Goal: Information Seeking & Learning: Understand process/instructions

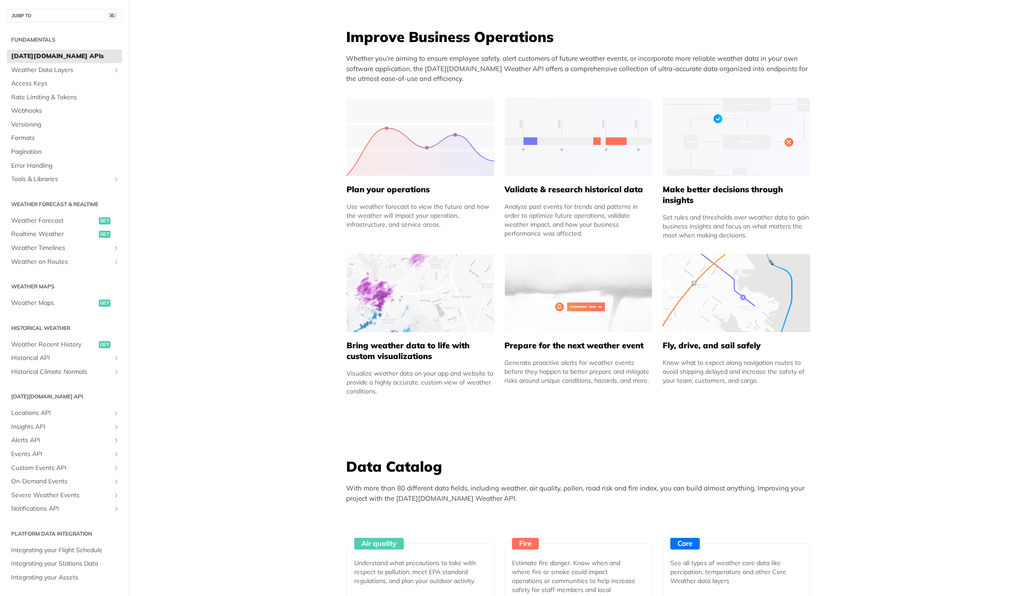
scroll to position [356, 0]
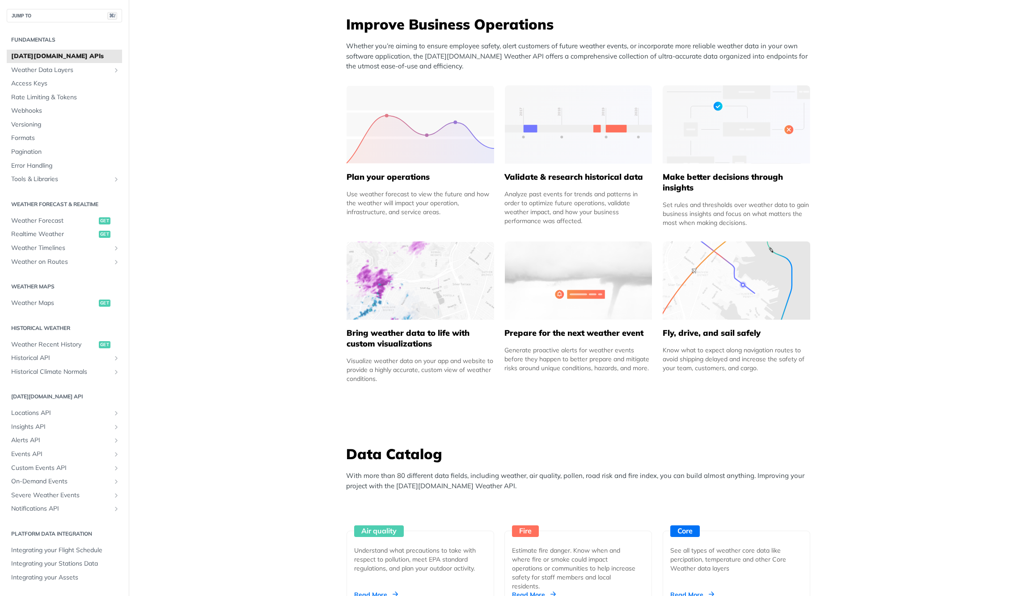
click at [576, 292] on img at bounding box center [579, 281] width 148 height 78
click at [560, 325] on div "Prepare for the next weather event Generate proactive alerts for weather events…" at bounding box center [579, 346] width 148 height 53
click at [568, 283] on img at bounding box center [579, 281] width 148 height 78
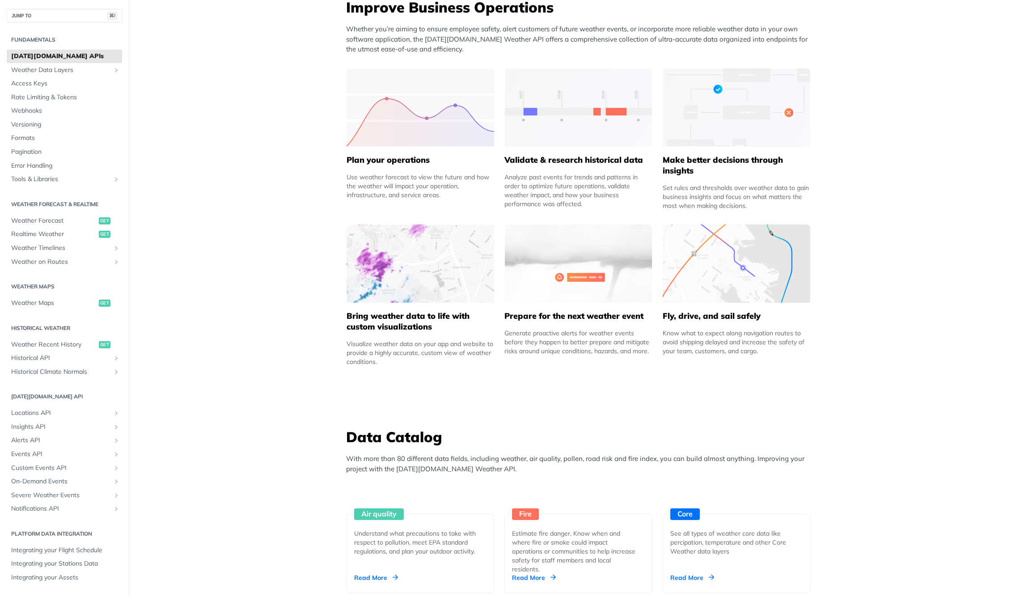
scroll to position [375, 0]
click at [558, 267] on img at bounding box center [579, 262] width 148 height 78
click at [539, 310] on h5 "Prepare for the next weather event" at bounding box center [579, 315] width 148 height 11
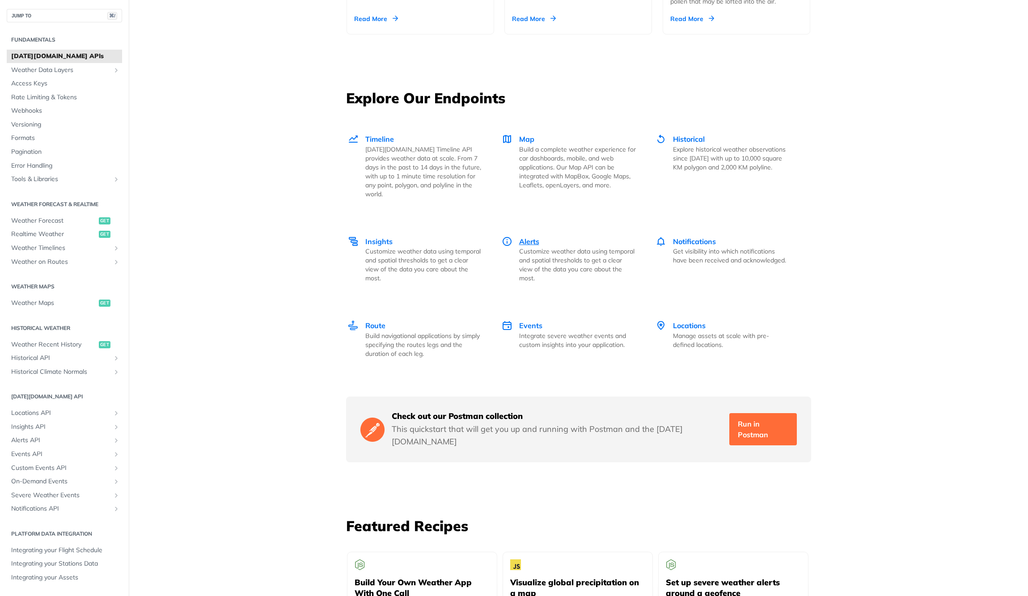
scroll to position [1417, 0]
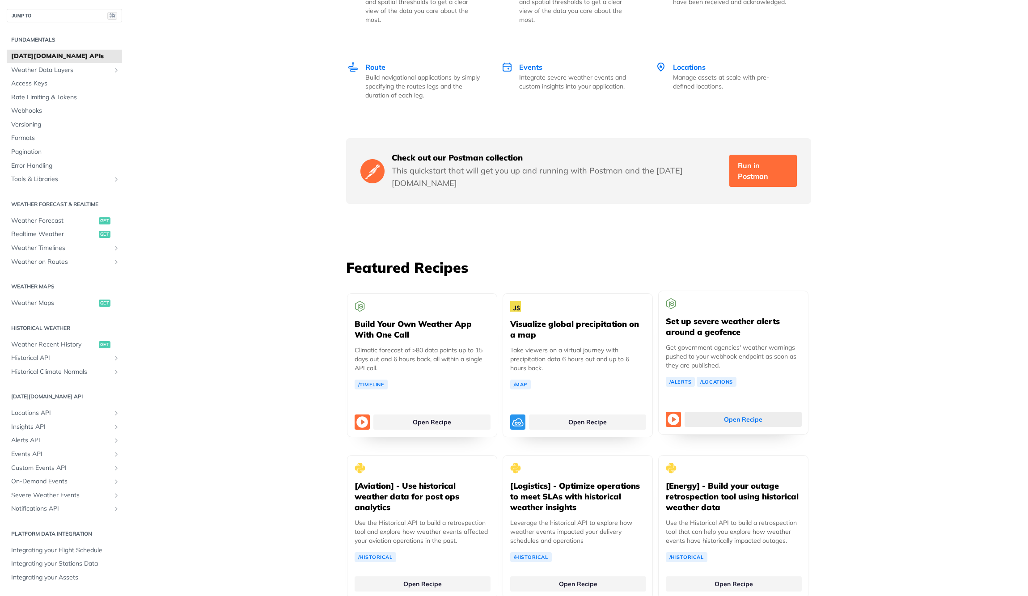
click at [738, 412] on link "Open Recipe" at bounding box center [743, 419] width 117 height 15
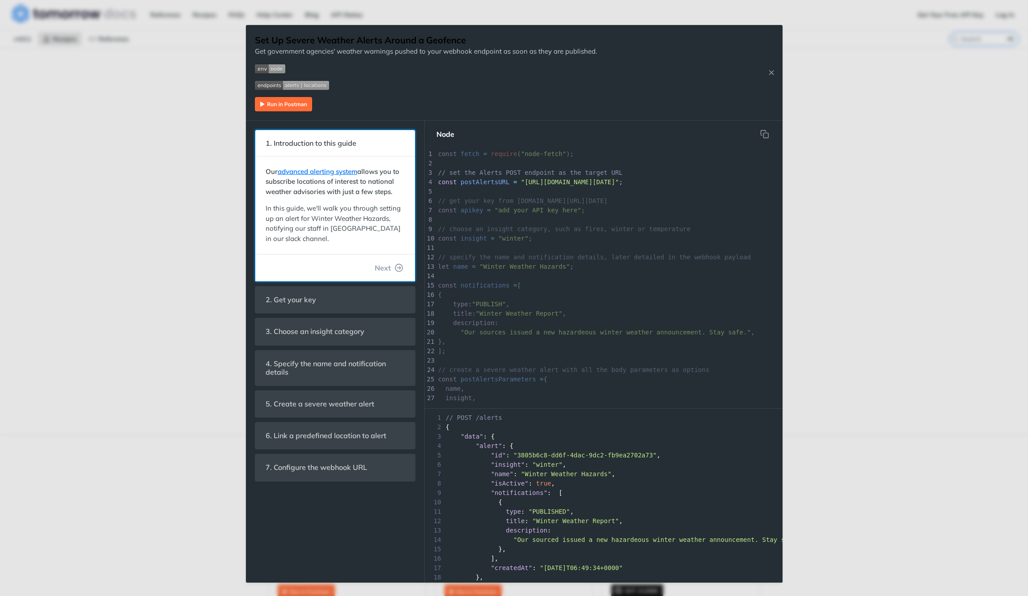
drag, startPoint x: 317, startPoint y: 170, endPoint x: 346, endPoint y: 197, distance: 39.9
click at [317, 170] on link "advanced alerting system" at bounding box center [318, 171] width 80 height 8
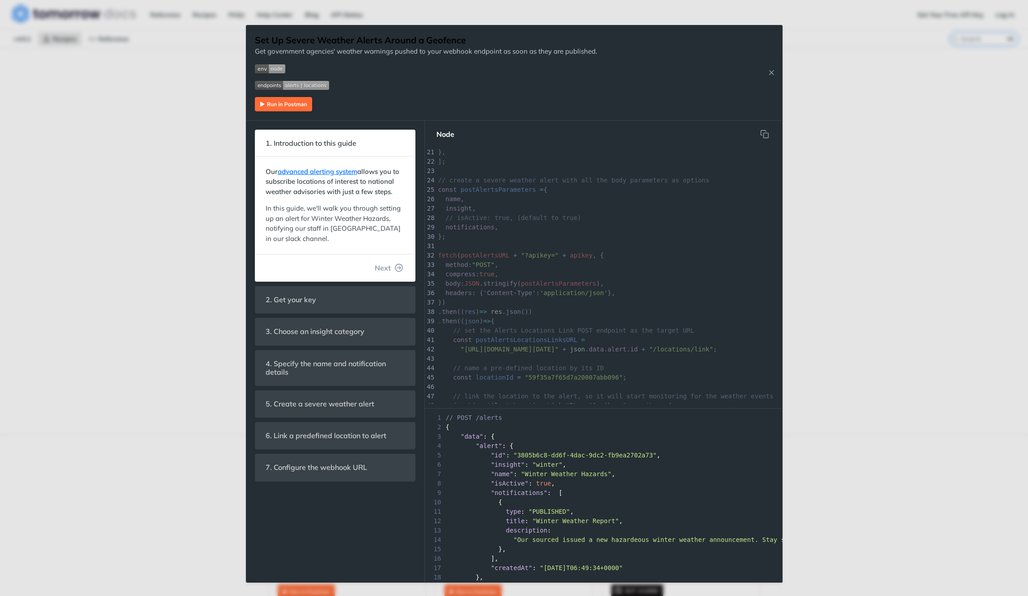
scroll to position [313, 0]
click at [773, 73] on icon "Close Recipe" at bounding box center [772, 72] width 8 height 8
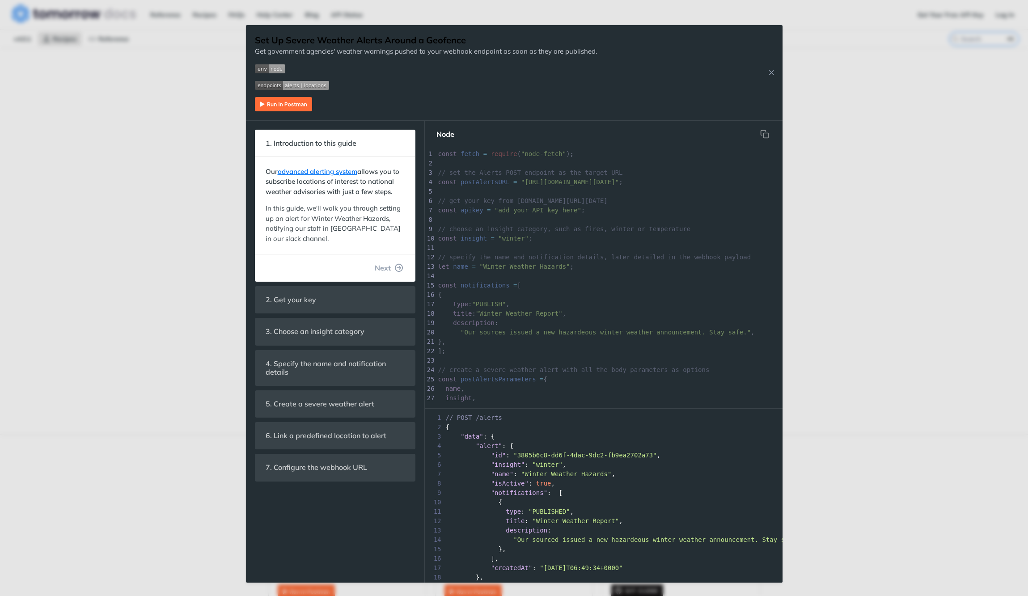
click at [318, 81] on img "Expand image" at bounding box center [292, 85] width 74 height 9
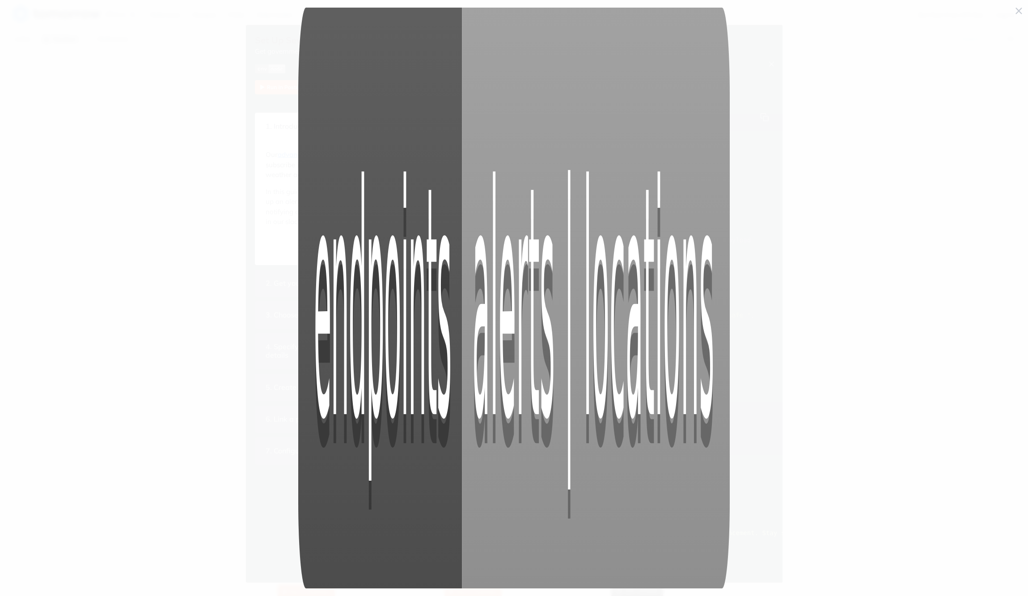
click at [363, 92] on img "Collapse image" at bounding box center [514, 298] width 432 height 581
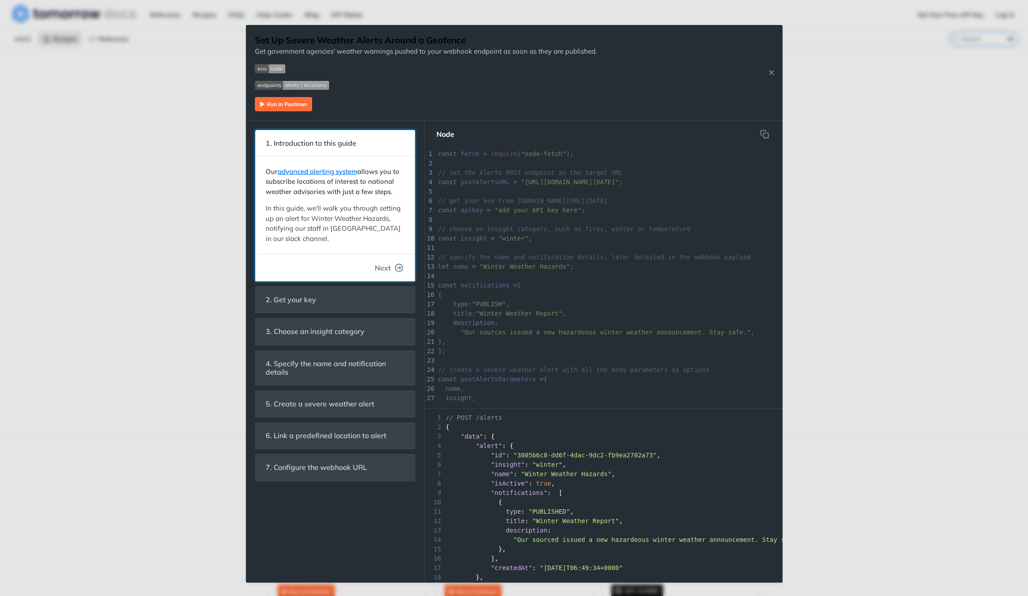
click at [381, 263] on span "Next" at bounding box center [383, 268] width 16 height 11
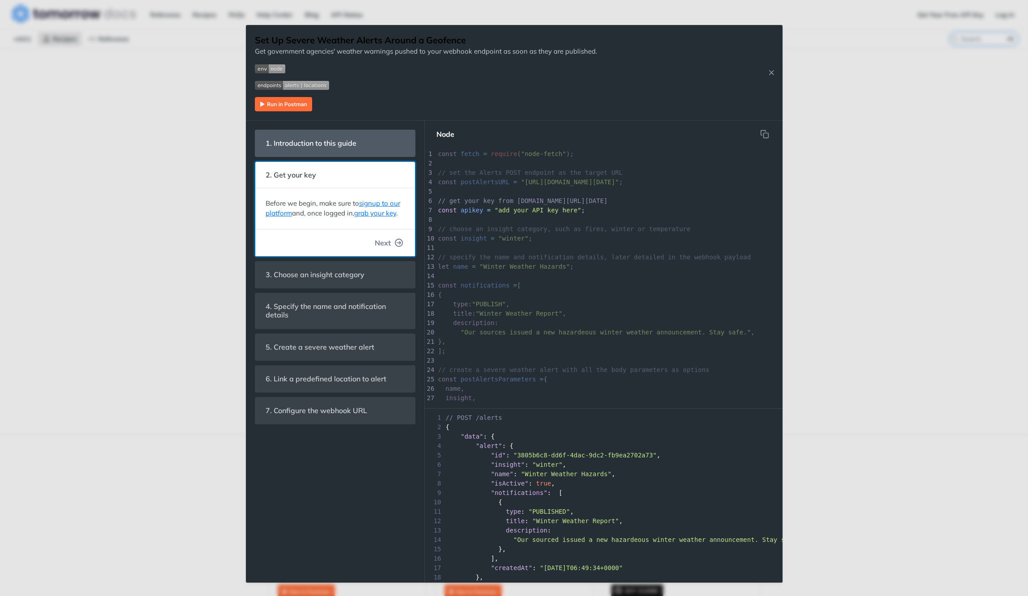
click at [385, 245] on span "Next" at bounding box center [383, 243] width 16 height 11
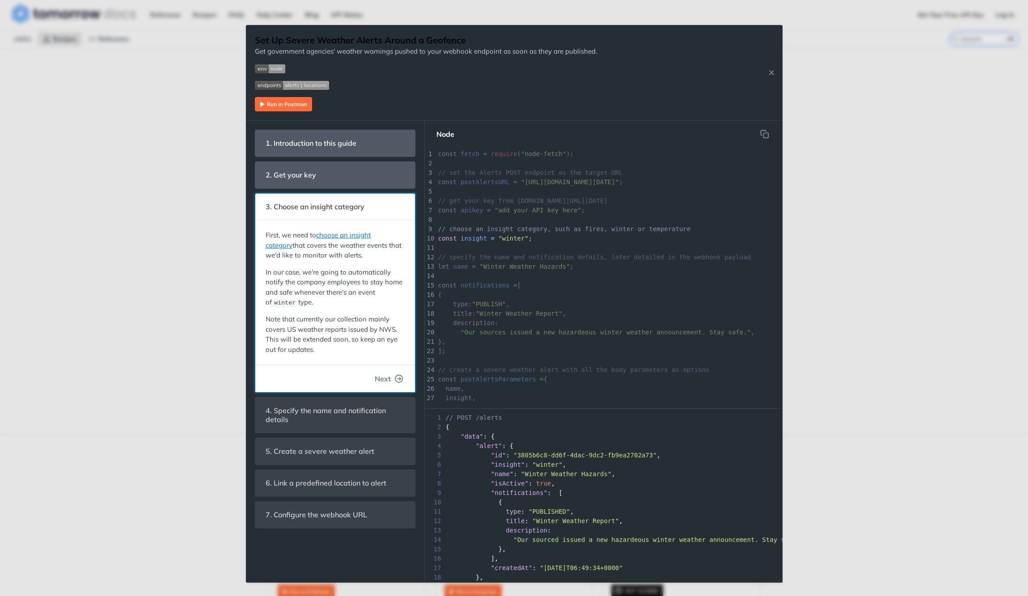
click at [382, 374] on span "Next" at bounding box center [383, 378] width 16 height 11
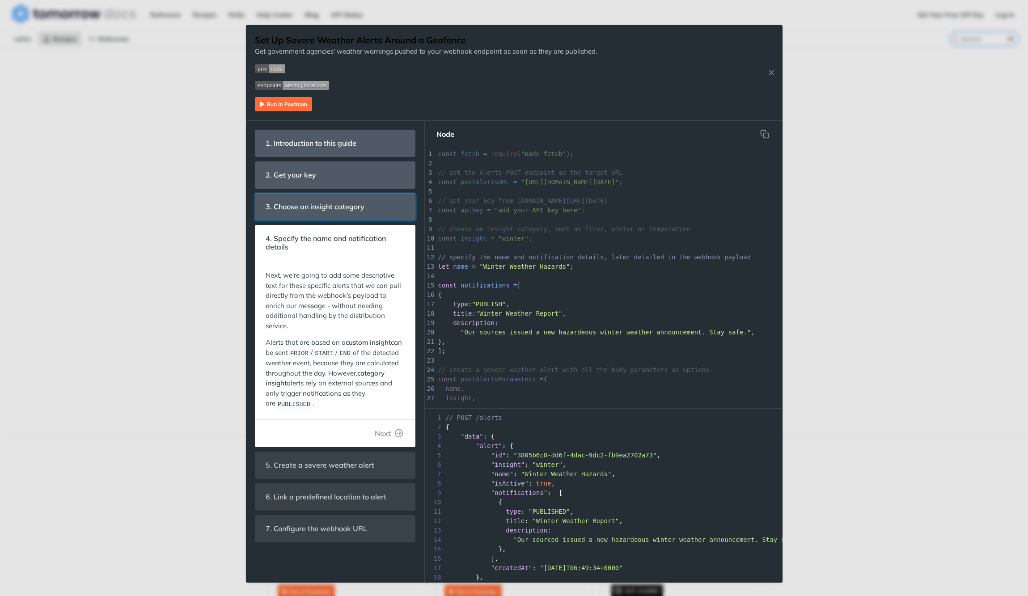
scroll to position [20, 0]
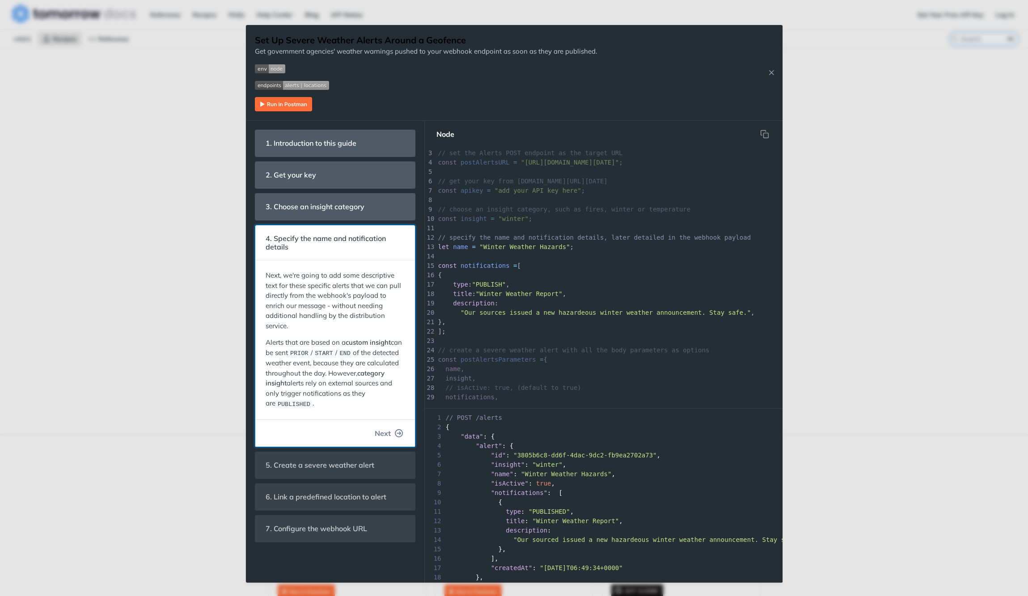
click at [382, 428] on span "Next" at bounding box center [383, 433] width 16 height 11
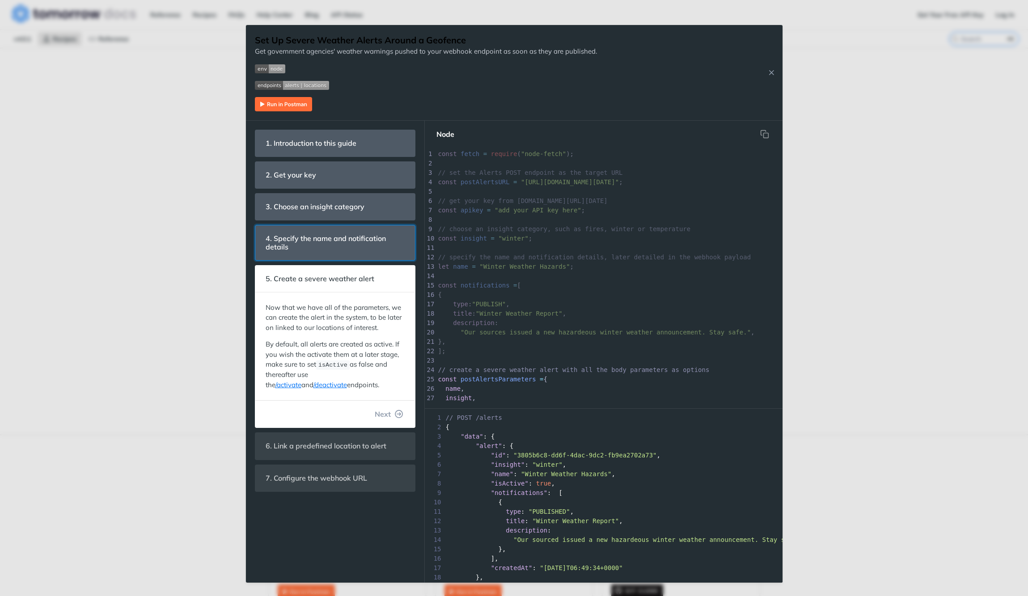
scroll to position [151, 0]
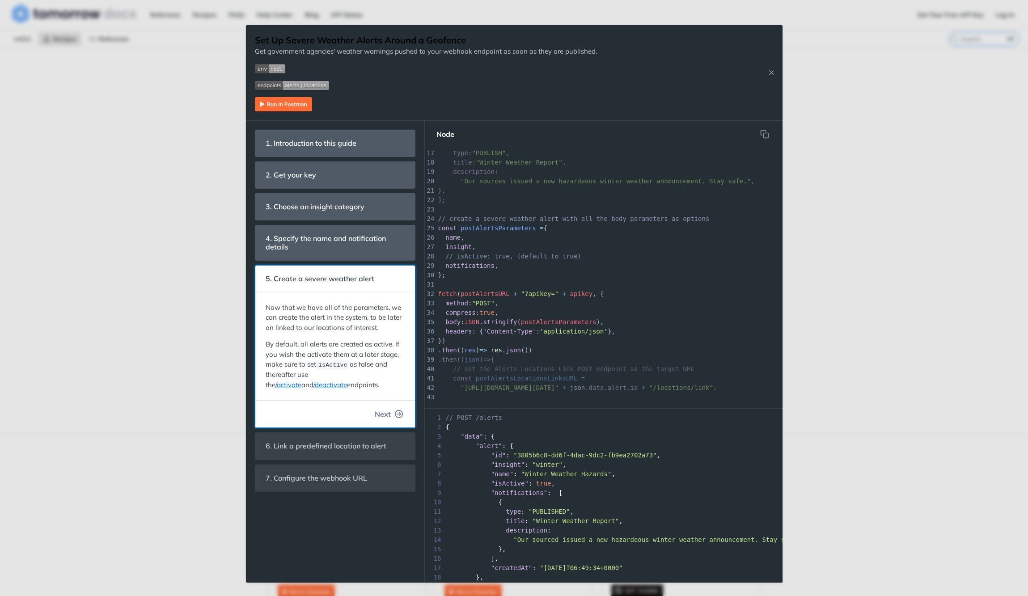
click at [383, 416] on span "Next" at bounding box center [383, 414] width 16 height 11
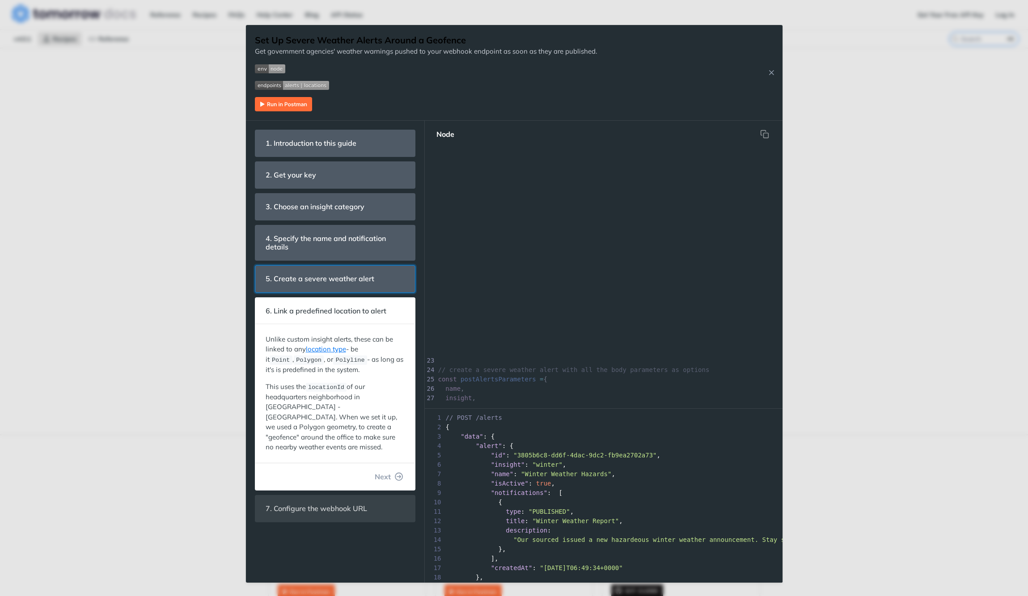
scroll to position [311, 0]
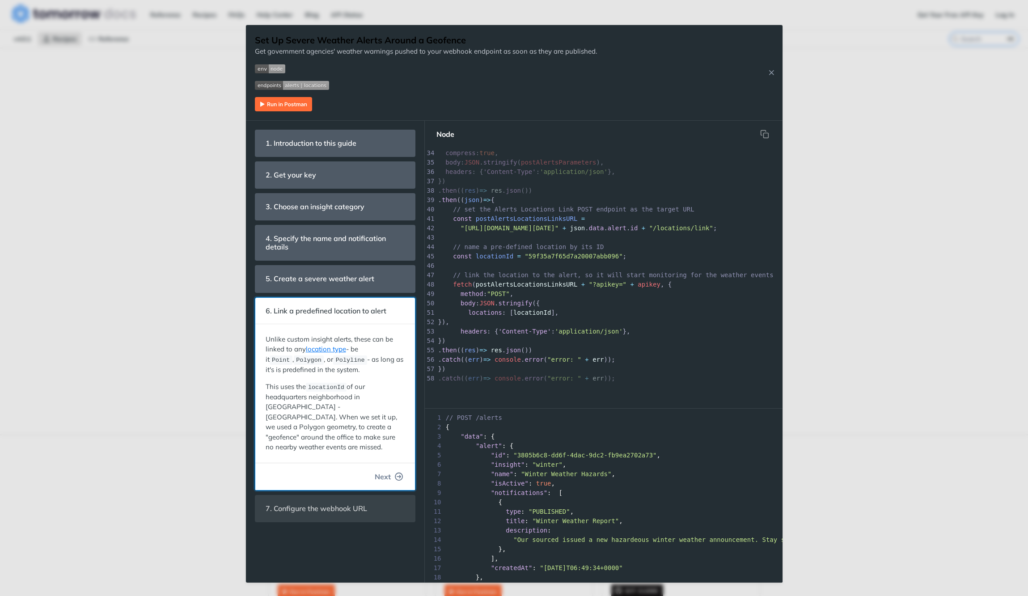
click at [380, 471] on span "Next" at bounding box center [383, 476] width 16 height 11
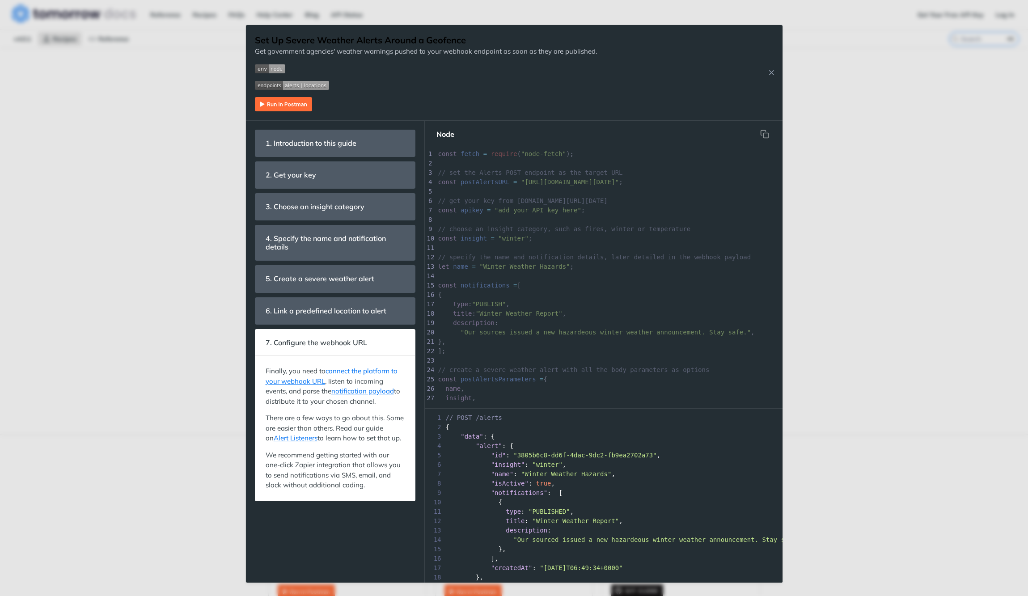
click at [808, 238] on div "Jump to Content Reference Recipes FAQs Help Center Blog API Status Recipes Refe…" at bounding box center [514, 298] width 1028 height 596
